Goal: Task Accomplishment & Management: Manage account settings

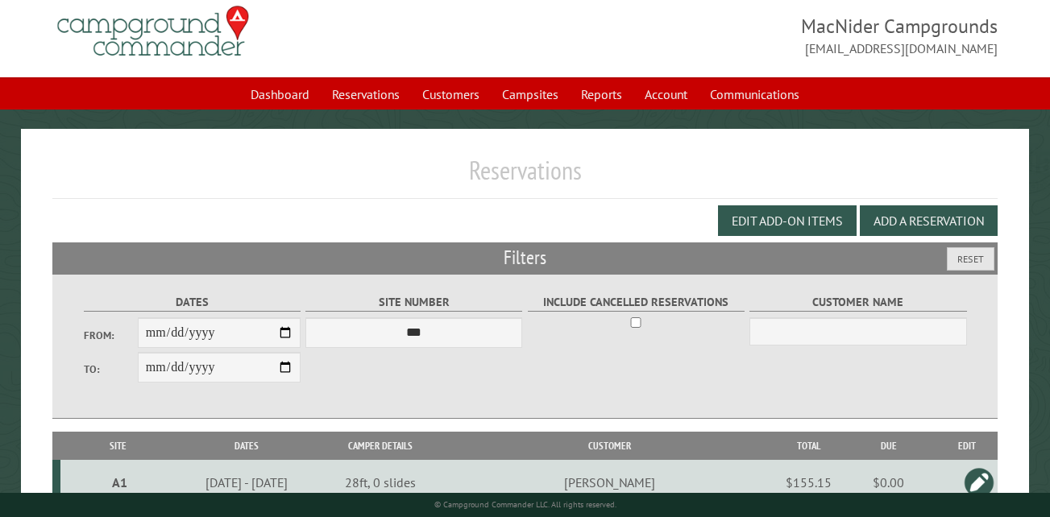
scroll to position [21, 0]
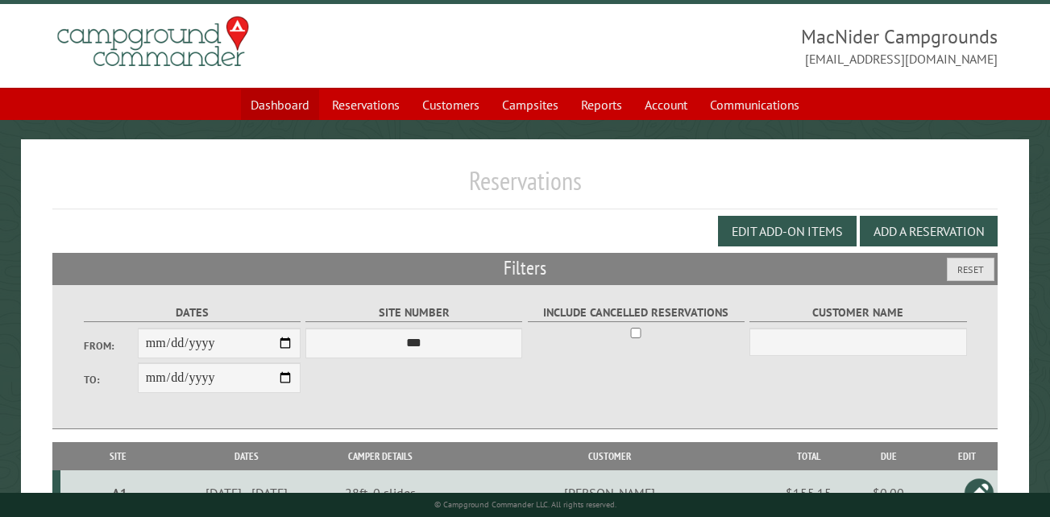
click at [257, 109] on link "Dashboard" at bounding box center [280, 104] width 78 height 31
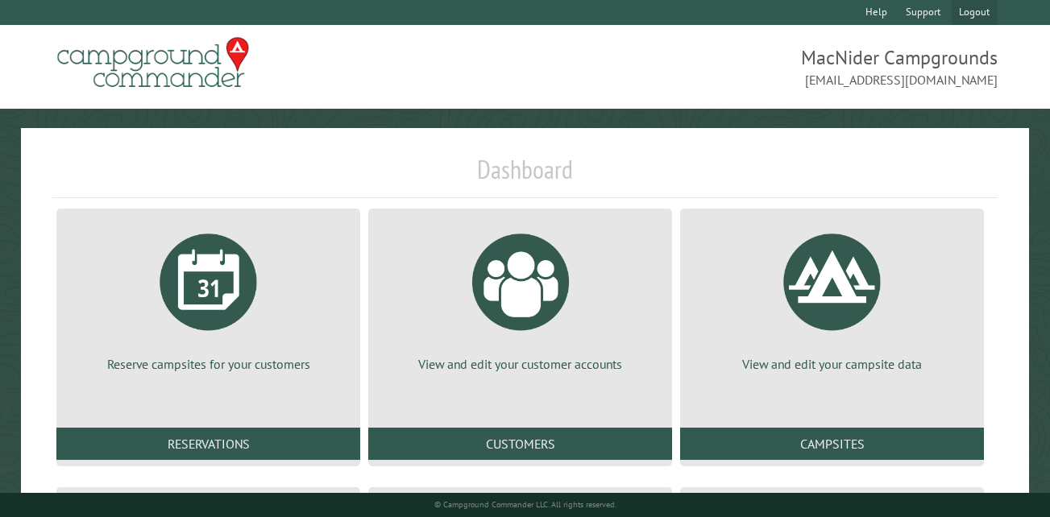
click at [967, 17] on link "Logout" at bounding box center [974, 12] width 46 height 25
